Goal: Information Seeking & Learning: Learn about a topic

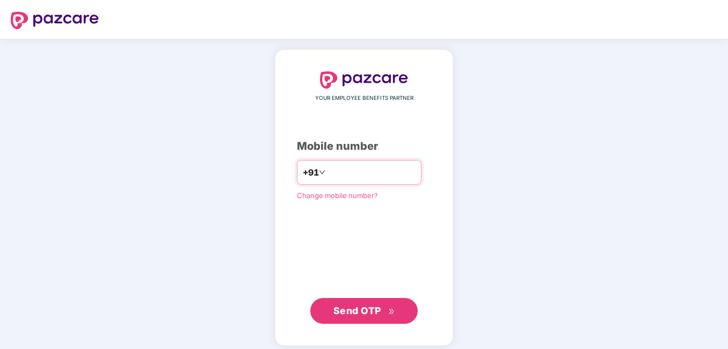
click at [361, 179] on input "number" at bounding box center [372, 172] width 88 height 17
click at [328, 172] on input "**********" at bounding box center [372, 172] width 88 height 17
type input "**********"
click at [374, 314] on span "Send OTP" at bounding box center [357, 310] width 48 height 11
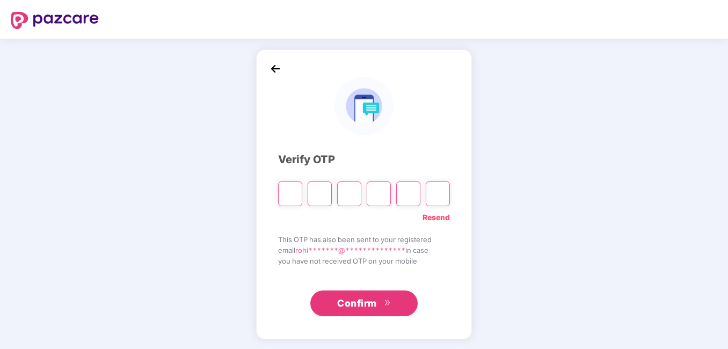
click at [284, 197] on input "Please enter verification code. Digit 1" at bounding box center [290, 194] width 24 height 25
type input "*"
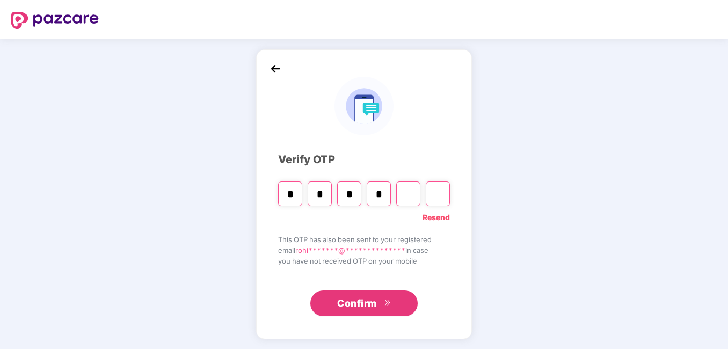
type input "*"
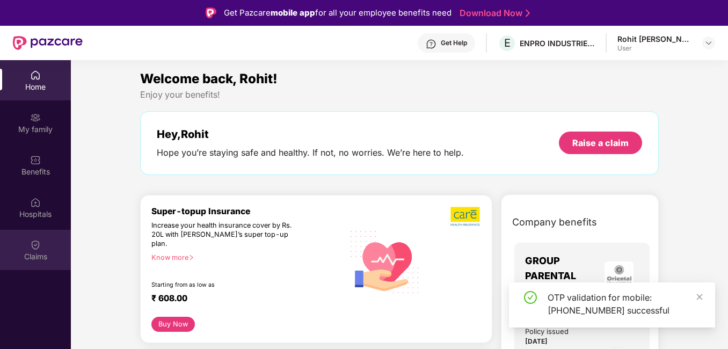
click at [41, 251] on div "Claims" at bounding box center [35, 256] width 71 height 11
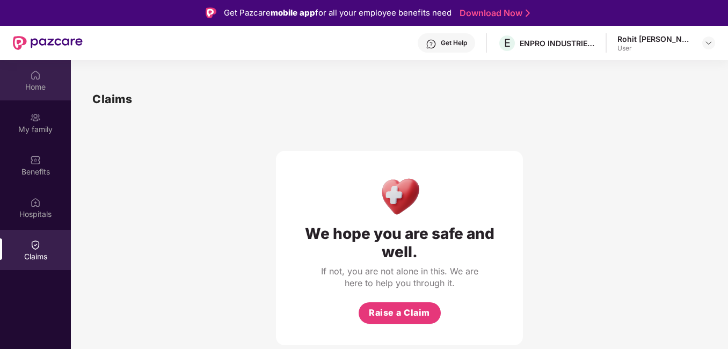
click at [38, 88] on div "Home" at bounding box center [35, 87] width 71 height 11
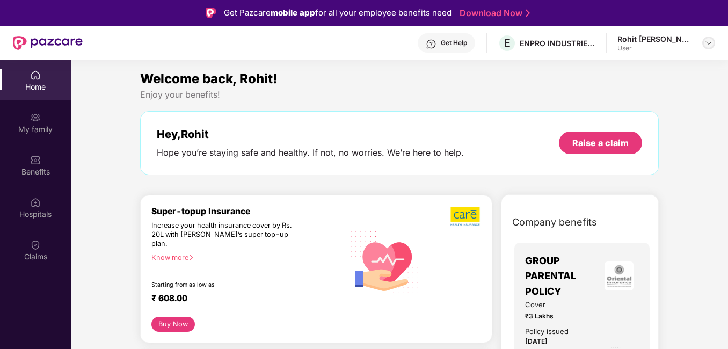
click at [706, 41] on img at bounding box center [709, 43] width 9 height 9
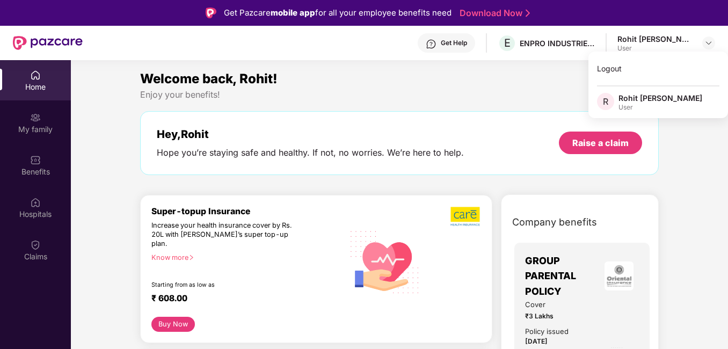
click at [656, 99] on div "Rohit [PERSON_NAME]" at bounding box center [661, 98] width 84 height 10
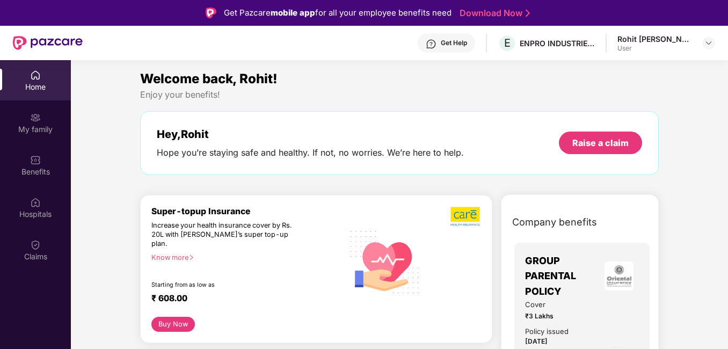
click at [443, 93] on div "Enjoy your benefits!" at bounding box center [399, 94] width 519 height 11
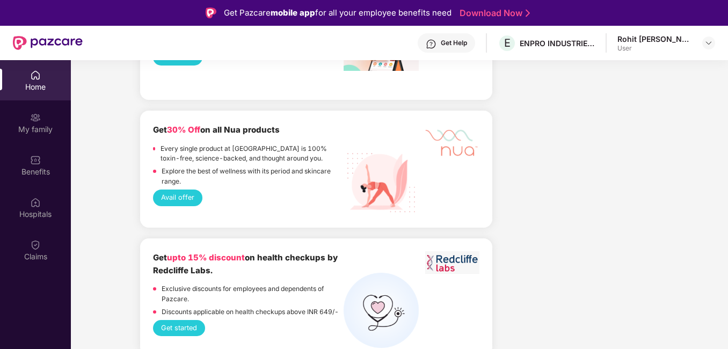
scroll to position [1181, 0]
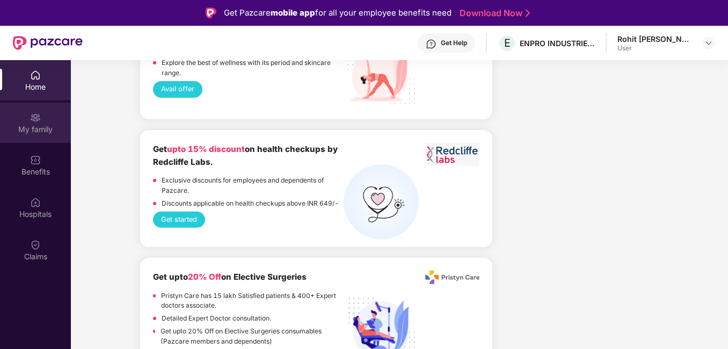
click at [38, 122] on img at bounding box center [35, 117] width 11 height 11
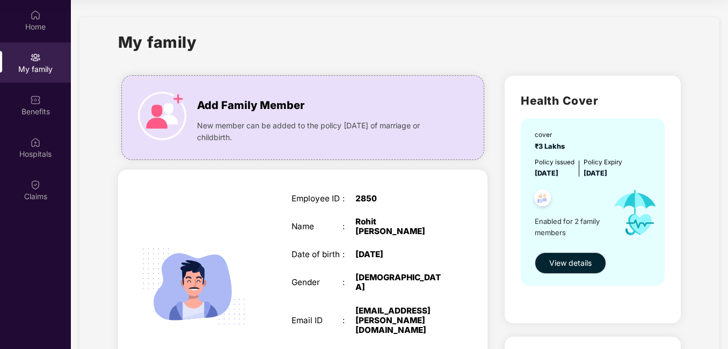
click at [33, 42] on div "Home My family Benefits Hospitals Claims" at bounding box center [35, 106] width 71 height 212
click at [33, 34] on div "Home" at bounding box center [35, 20] width 71 height 40
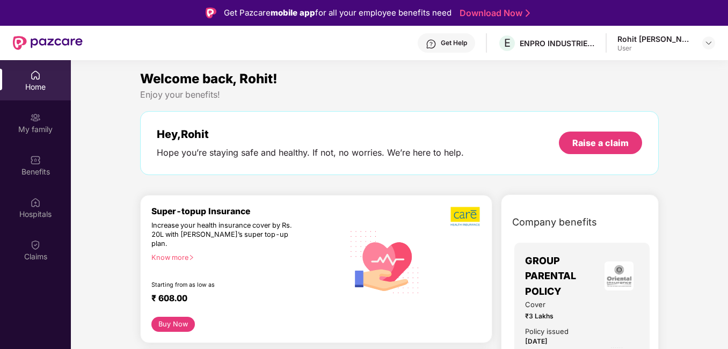
click at [446, 44] on div "Get Help" at bounding box center [446, 42] width 57 height 19
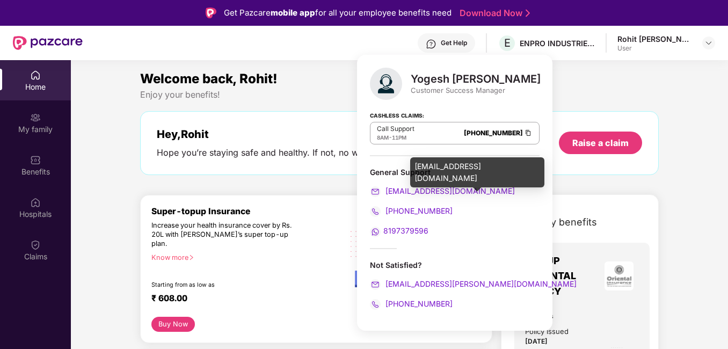
click at [436, 191] on span "support@pazcare.com" at bounding box center [449, 190] width 132 height 9
click at [401, 191] on span "support@pazcare.com" at bounding box center [449, 190] width 132 height 9
click at [416, 191] on span "support@pazcare.com" at bounding box center [449, 190] width 132 height 9
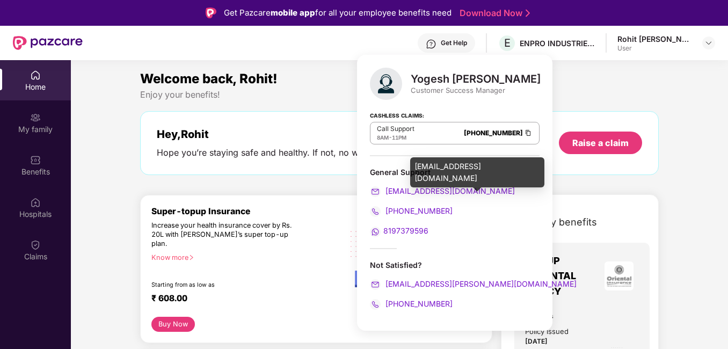
click at [416, 191] on span "support@pazcare.com" at bounding box center [449, 190] width 132 height 9
click at [469, 187] on div "support@pazcare.com" at bounding box center [455, 191] width 170 height 12
drag, startPoint x: 469, startPoint y: 191, endPoint x: 385, endPoint y: 197, distance: 84.5
click at [385, 197] on div "support@pazcare.com" at bounding box center [455, 191] width 170 height 12
copy span "support@pazcare.com"
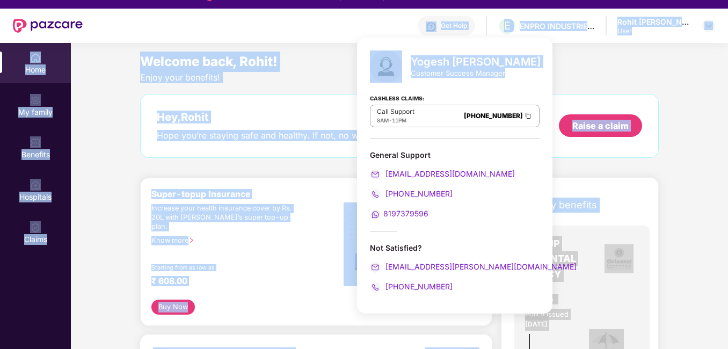
scroll to position [6, 0]
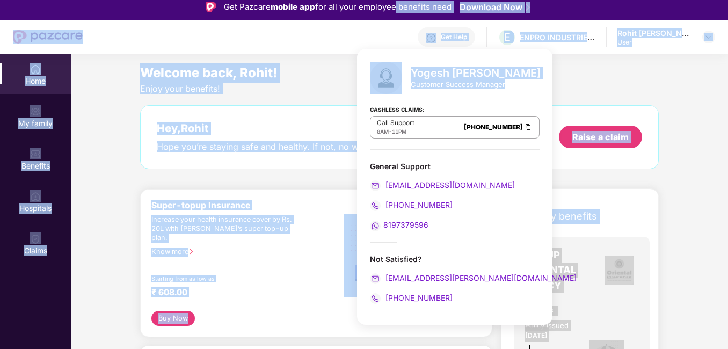
drag, startPoint x: 510, startPoint y: 28, endPoint x: 393, endPoint y: 9, distance: 118.6
click at [393, 9] on body "Get Pazcare mobile app for all your employee benefits need Download Now Get Hel…" at bounding box center [364, 168] width 728 height 349
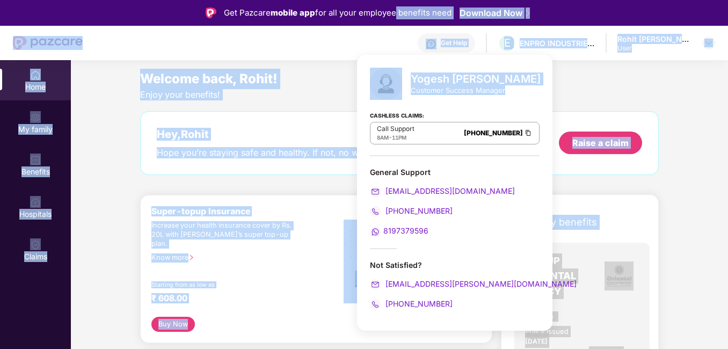
drag, startPoint x: 393, startPoint y: 9, endPoint x: 572, endPoint y: 90, distance: 196.6
click at [572, 90] on div "Enjoy your benefits!" at bounding box center [399, 94] width 519 height 11
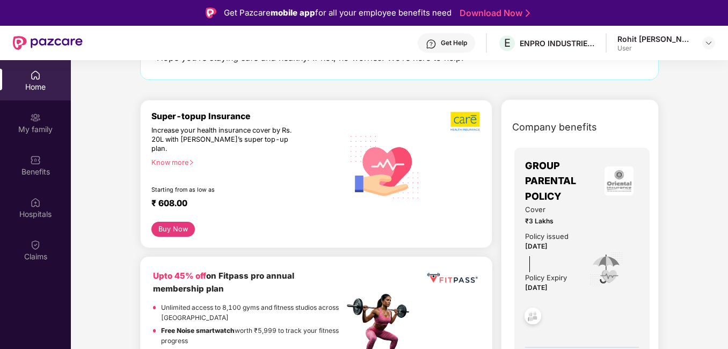
scroll to position [161, 0]
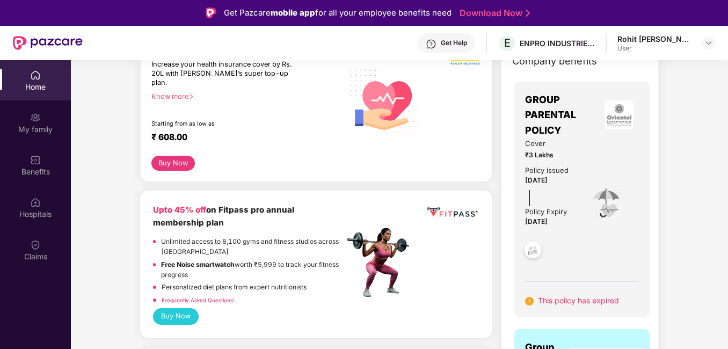
click at [462, 46] on div "Get Help" at bounding box center [454, 43] width 26 height 9
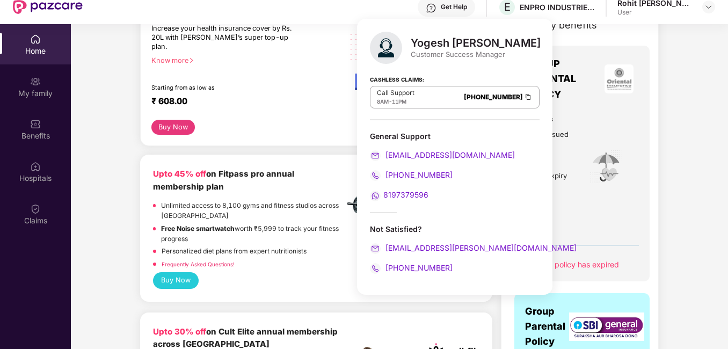
scroll to position [60, 0]
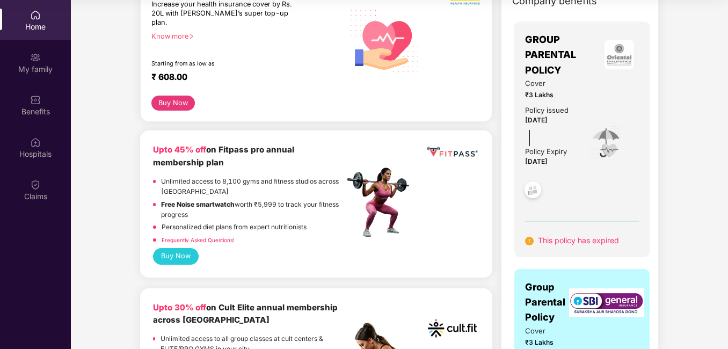
click at [263, 110] on div "Super-topup Insurance Increase your health insurance cover by Rs. 20L with PazC…" at bounding box center [316, 48] width 352 height 149
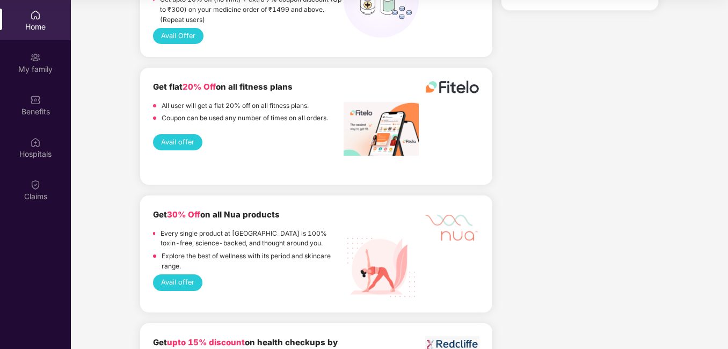
scroll to position [1020, 0]
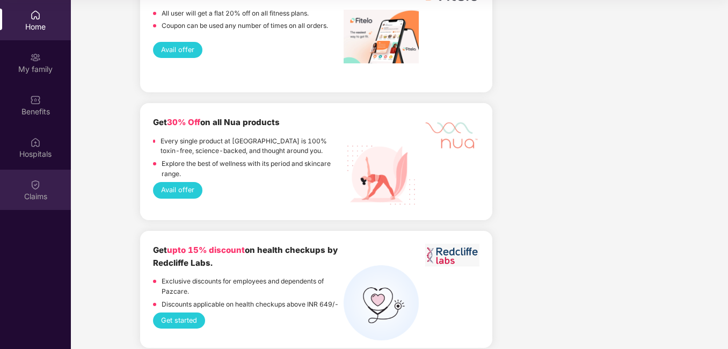
click at [40, 194] on div "Claims" at bounding box center [35, 196] width 71 height 11
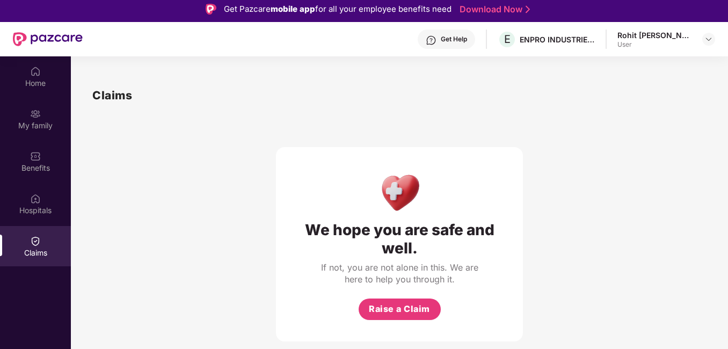
scroll to position [0, 0]
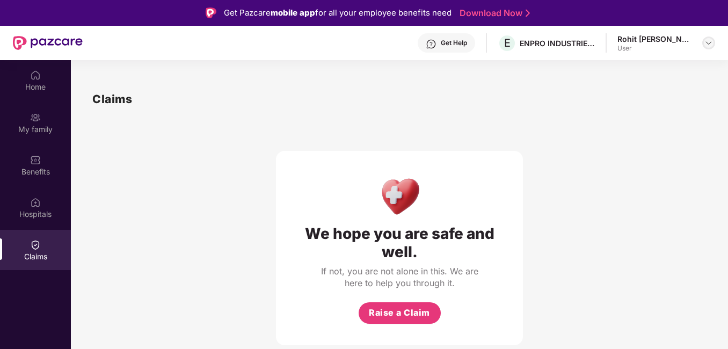
click at [706, 42] on img at bounding box center [709, 43] width 9 height 9
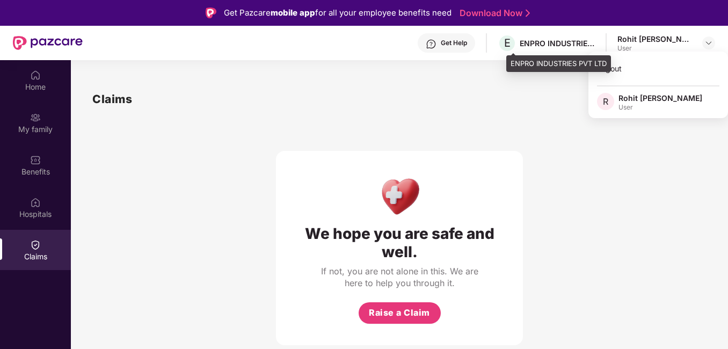
click at [545, 38] on div "ENPRO INDUSTRIES PVT LTD" at bounding box center [557, 43] width 75 height 10
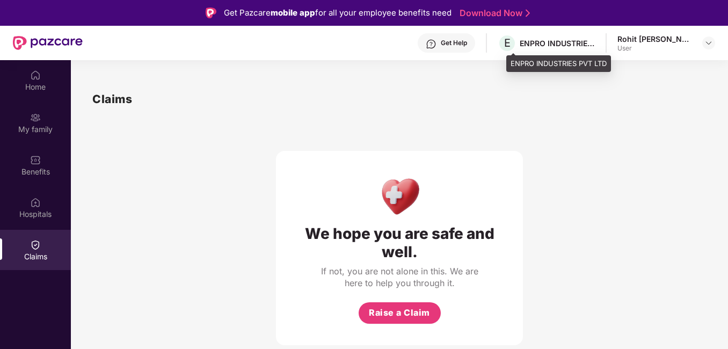
click at [539, 45] on div "ENPRO INDUSTRIES PVT LTD" at bounding box center [557, 43] width 75 height 10
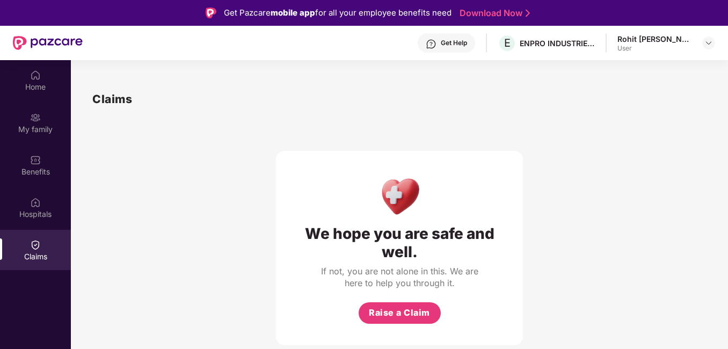
click at [467, 47] on div "Get Help" at bounding box center [446, 42] width 57 height 19
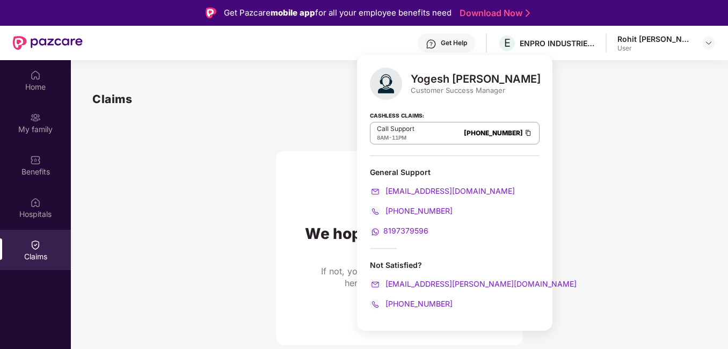
click at [603, 127] on div "We hope you are safe and well. If not, you are not alone in this. We are here t…" at bounding box center [399, 226] width 614 height 237
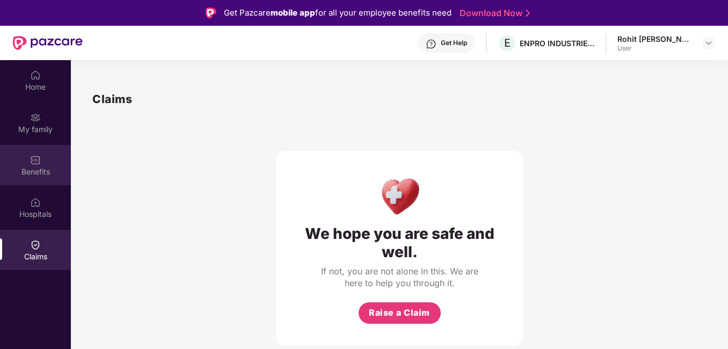
click at [39, 163] on img at bounding box center [35, 160] width 11 height 11
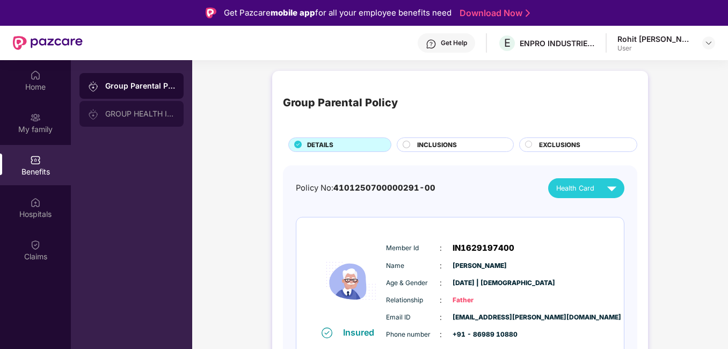
click at [150, 111] on div "GROUP HEALTH INSURANCE" at bounding box center [140, 114] width 70 height 9
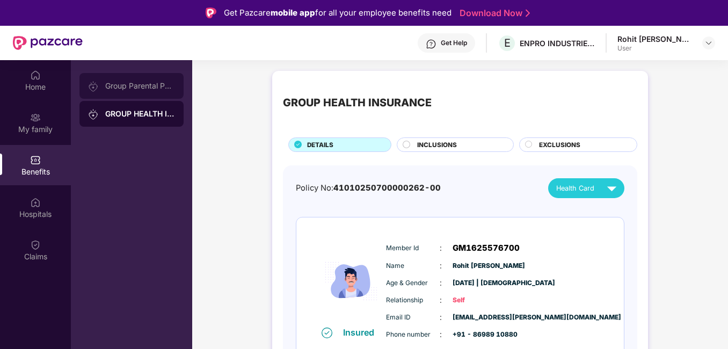
click at [132, 95] on div "Group Parental Policy" at bounding box center [131, 86] width 104 height 26
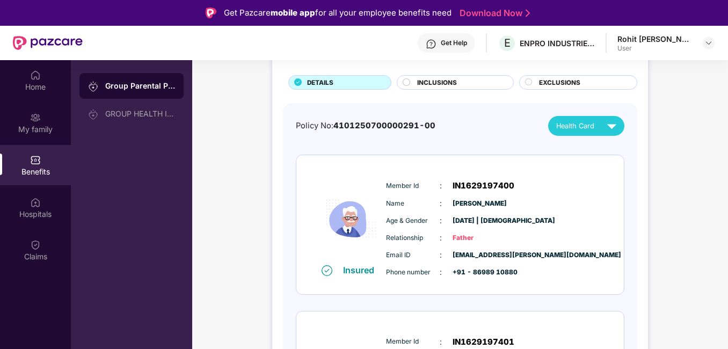
scroll to position [63, 0]
click at [456, 86] on span "INCLUSIONS" at bounding box center [437, 82] width 40 height 10
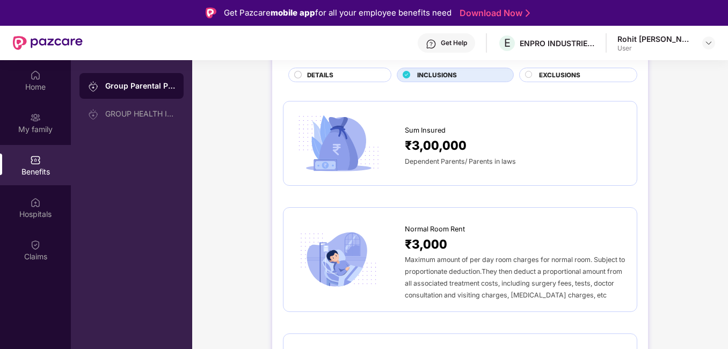
scroll to position [0, 0]
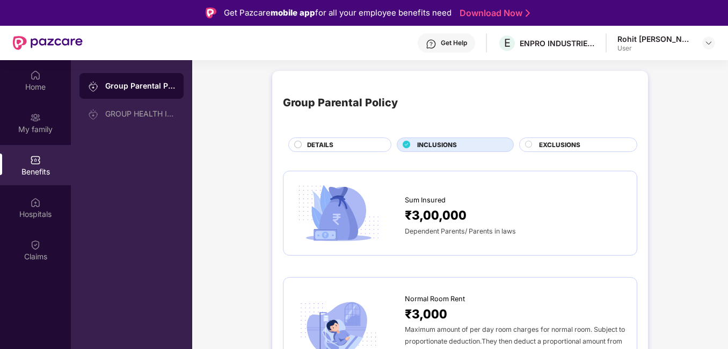
click at [540, 142] on span "EXCLUSIONS" at bounding box center [559, 145] width 41 height 10
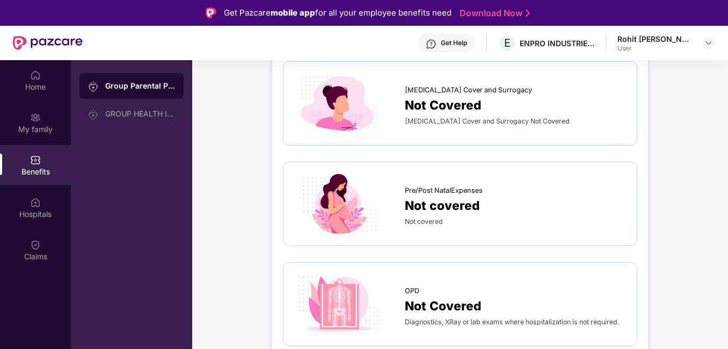
scroll to position [215, 0]
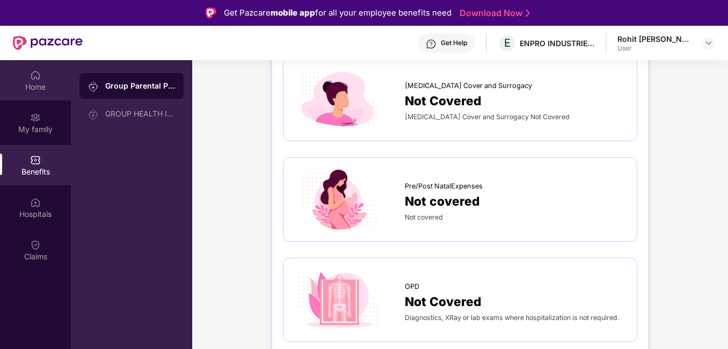
click at [23, 82] on div "Home" at bounding box center [35, 87] width 71 height 11
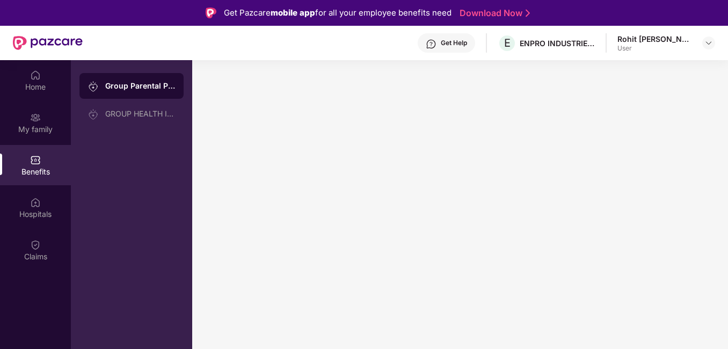
scroll to position [0, 0]
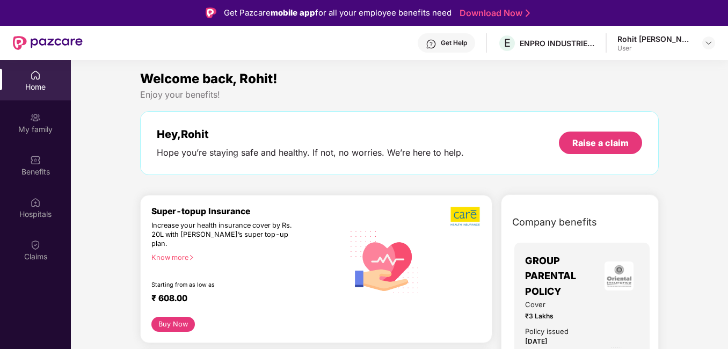
click at [353, 83] on div "Welcome back, Rohit!" at bounding box center [399, 79] width 519 height 20
click at [710, 45] on img at bounding box center [709, 43] width 9 height 9
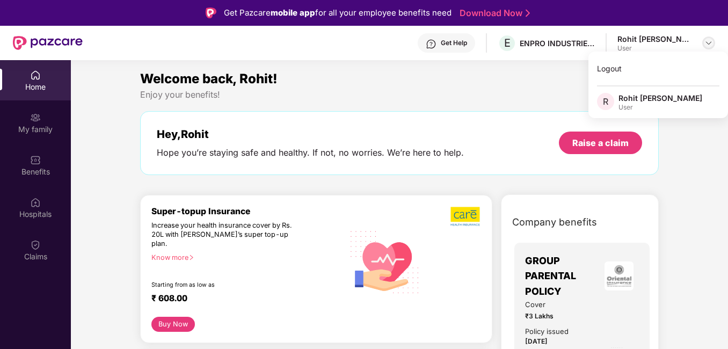
click at [710, 45] on img at bounding box center [709, 43] width 9 height 9
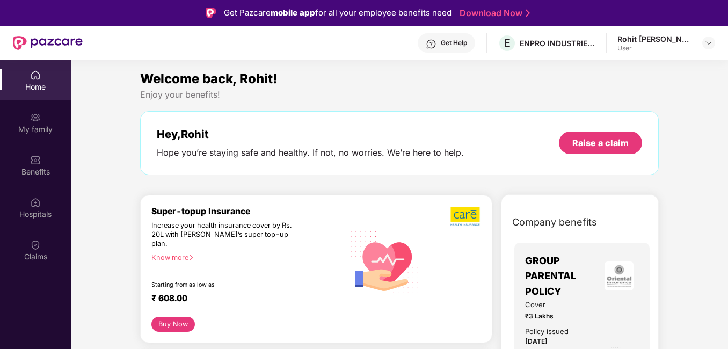
click at [477, 83] on div "Welcome back, Rohit!" at bounding box center [399, 79] width 519 height 20
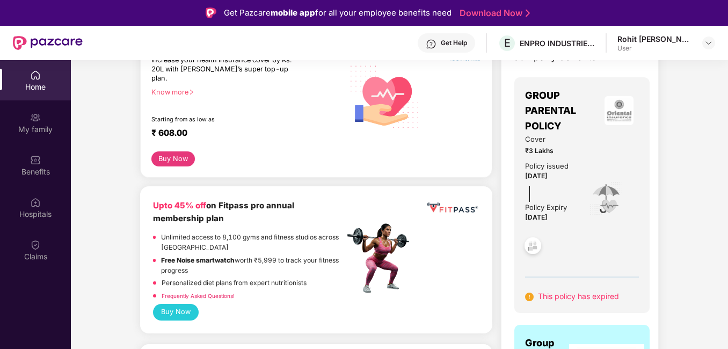
scroll to position [54, 0]
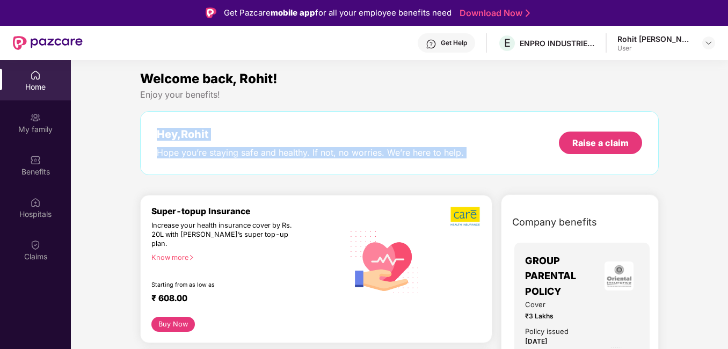
drag, startPoint x: 151, startPoint y: 133, endPoint x: 517, endPoint y: 152, distance: 366.7
click at [517, 152] on div "Hey, Rohit Hope you’re staying safe and healthy. If not, no worries. We’re here…" at bounding box center [399, 143] width 519 height 64
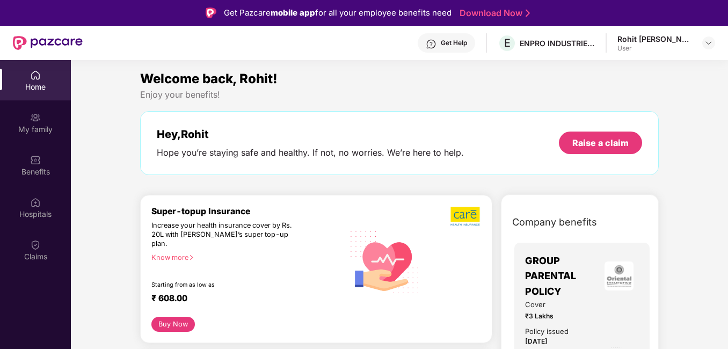
click at [425, 83] on div "Welcome back, Rohit!" at bounding box center [399, 79] width 519 height 20
click at [31, 45] on img at bounding box center [48, 43] width 70 height 14
